Goal: Task Accomplishment & Management: Complete application form

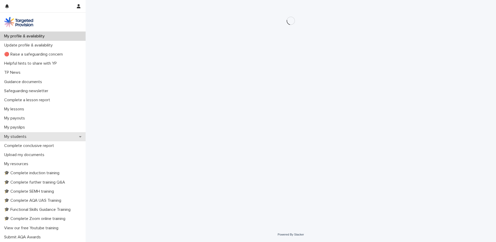
click at [79, 136] on icon at bounding box center [80, 137] width 2 height 4
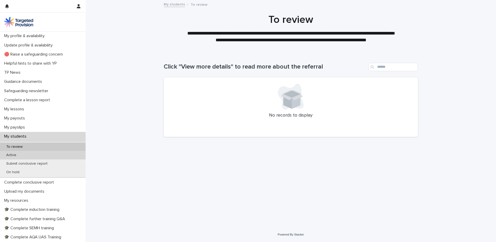
click at [13, 155] on p "Active" at bounding box center [11, 155] width 18 height 4
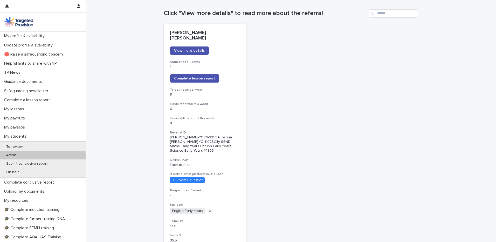
scroll to position [52, 0]
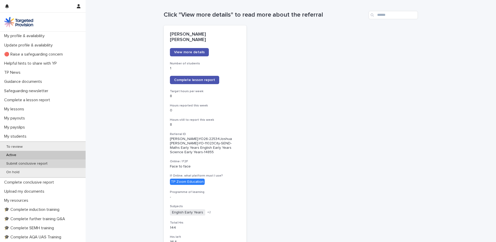
click at [49, 164] on p "Submit conclusive report" at bounding box center [27, 163] width 50 height 4
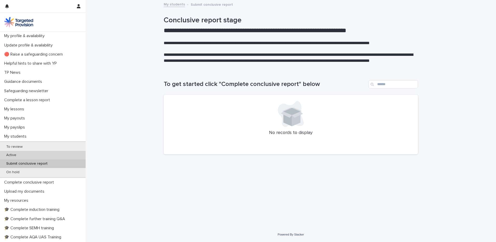
click at [30, 153] on div "Active" at bounding box center [43, 155] width 86 height 9
